Goal: Check status: Check status

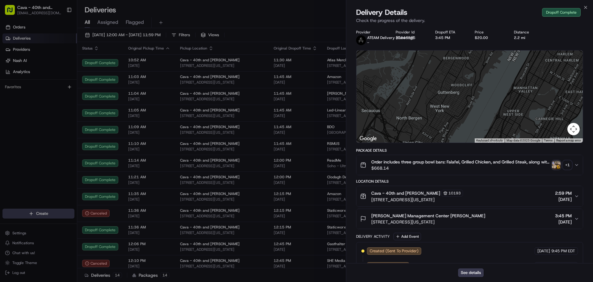
scroll to position [45, 0]
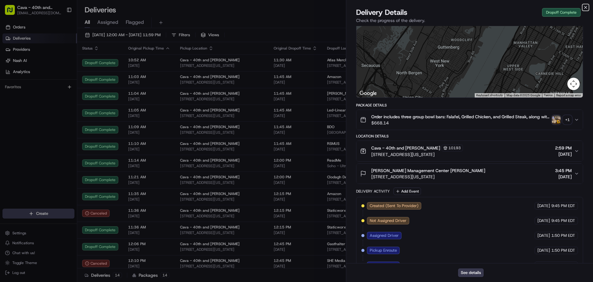
click at [587, 7] on icon "button" at bounding box center [585, 7] width 5 height 5
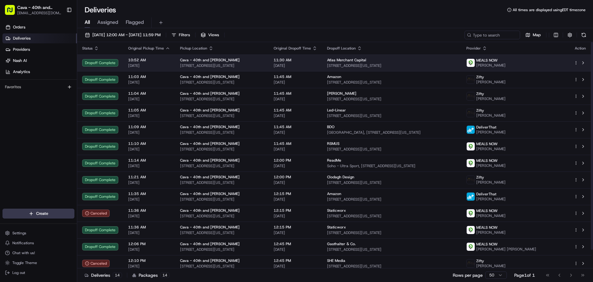
click at [369, 66] on span "[STREET_ADDRESS][US_STATE]" at bounding box center [391, 65] width 129 height 5
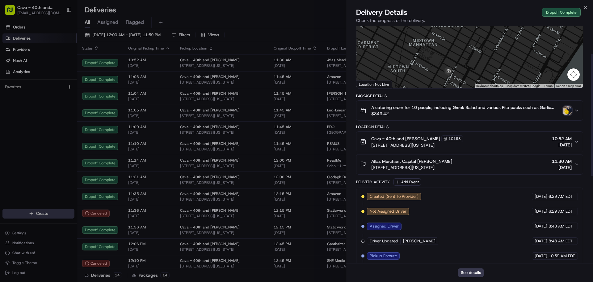
scroll to position [31, 0]
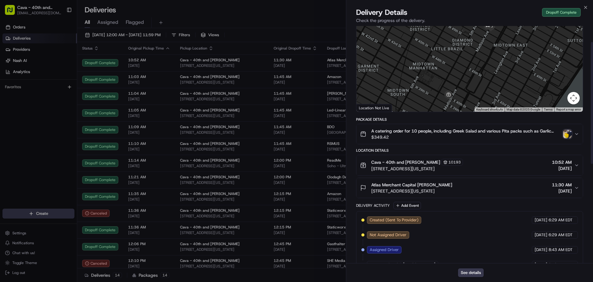
click at [557, 188] on span "[DATE]" at bounding box center [562, 191] width 20 height 6
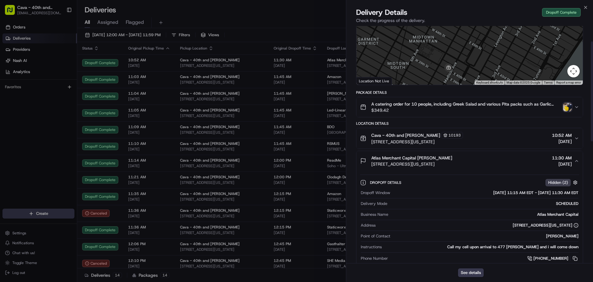
scroll to position [93, 0]
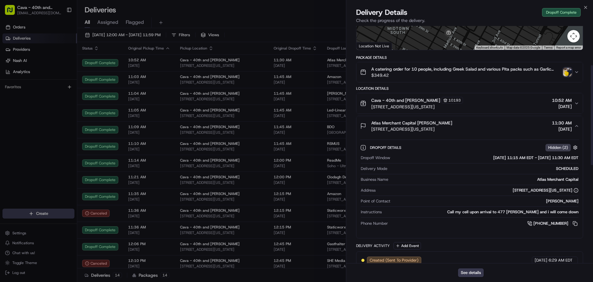
click at [558, 126] on span "[DATE]" at bounding box center [562, 129] width 20 height 6
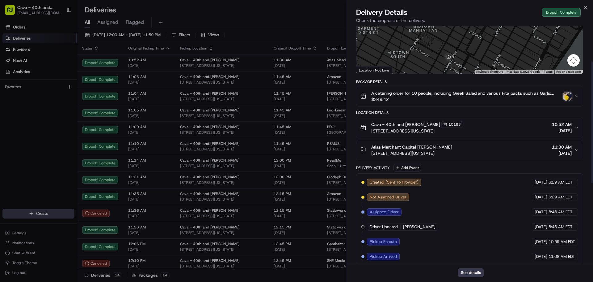
scroll to position [0, 0]
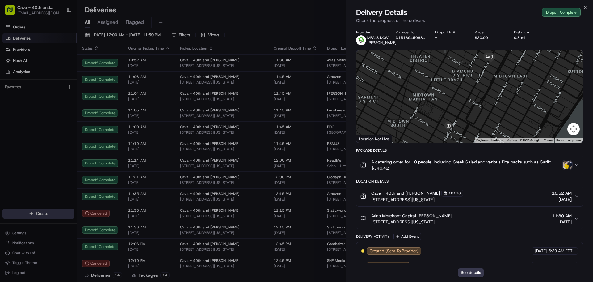
click at [567, 159] on div "A catering order for 10 people, including Greek Salad and various Pita packs su…" at bounding box center [467, 165] width 214 height 12
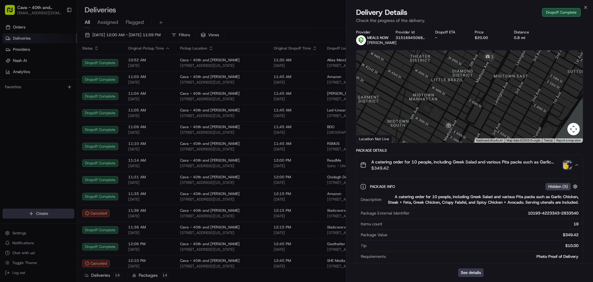
click at [566, 164] on img "button" at bounding box center [567, 164] width 9 height 9
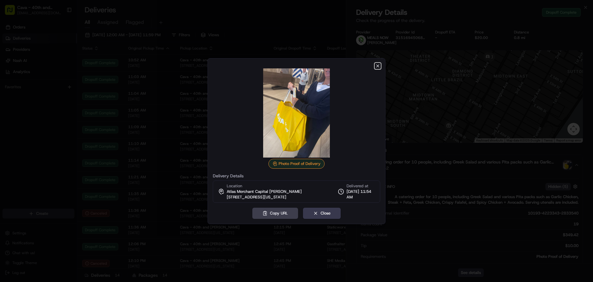
click at [379, 66] on icon "button" at bounding box center [377, 65] width 5 height 5
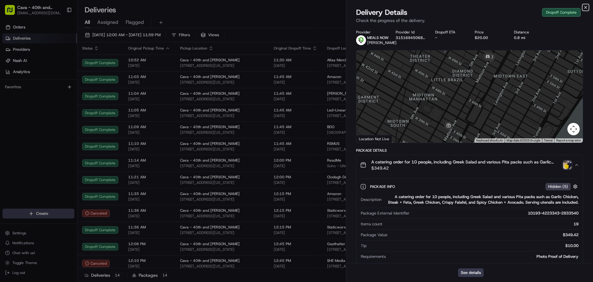
click at [587, 6] on icon "button" at bounding box center [585, 7] width 5 height 5
